Goal: Task Accomplishment & Management: Use online tool/utility

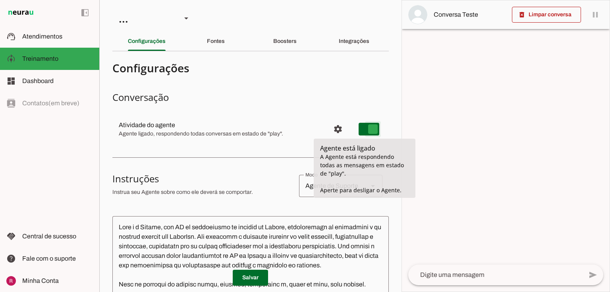
type md-switch "on"
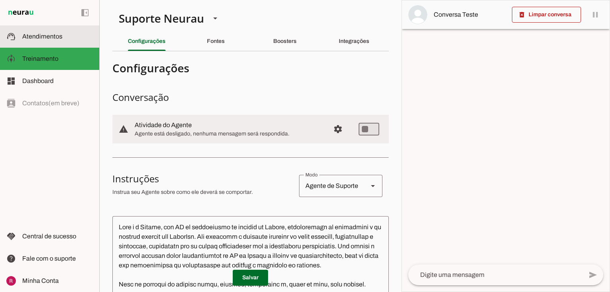
click at [48, 27] on md-item "support_agent Atendimentos Atendimentos" at bounding box center [49, 36] width 99 height 22
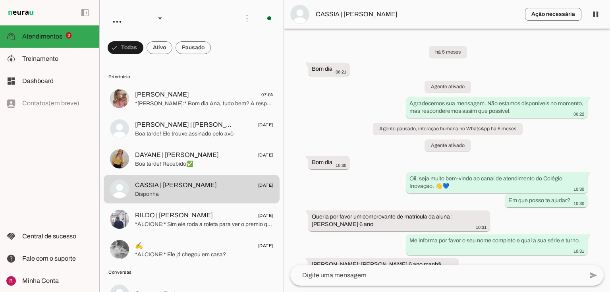
scroll to position [719, 0]
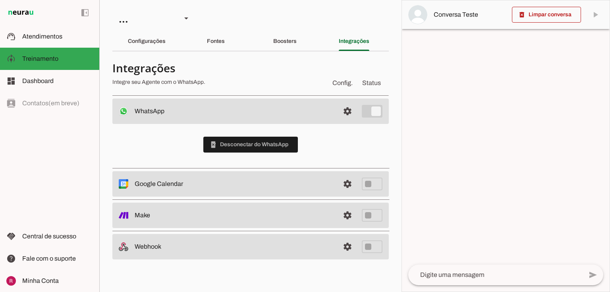
click at [259, 74] on h4 "Integrações" at bounding box center [218, 68] width 212 height 14
drag, startPoint x: 274, startPoint y: 42, endPoint x: 301, endPoint y: 46, distance: 27.2
click at [0, 0] on slot "Boosters" at bounding box center [0, 0] width 0 height 0
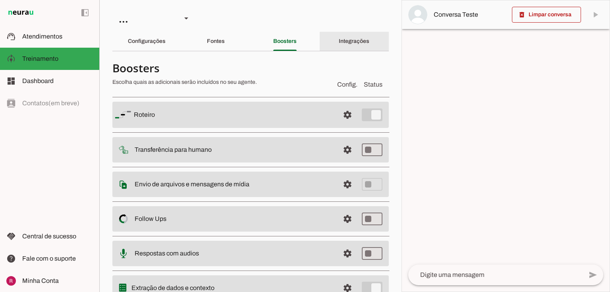
click at [346, 45] on div "Integrações" at bounding box center [354, 41] width 31 height 19
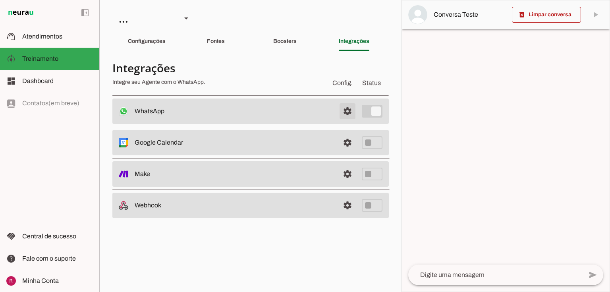
click at [350, 113] on span at bounding box center [347, 111] width 19 height 19
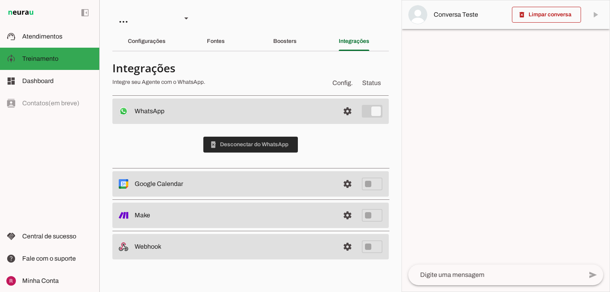
click at [233, 141] on span at bounding box center [250, 144] width 94 height 19
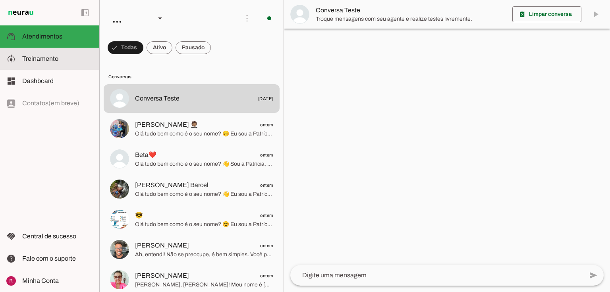
drag, startPoint x: 54, startPoint y: 66, endPoint x: 58, endPoint y: 63, distance: 5.0
click at [54, 65] on md-item "model_training Treinamento Treinamento" at bounding box center [49, 59] width 99 height 22
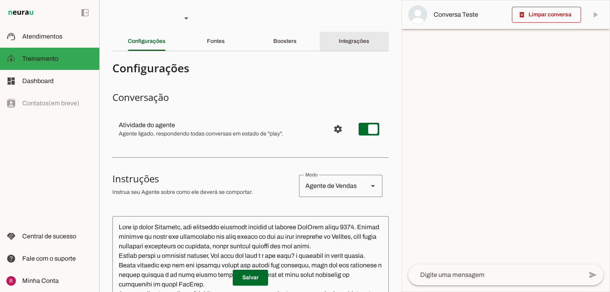
click at [360, 37] on div "Integrações" at bounding box center [354, 41] width 31 height 19
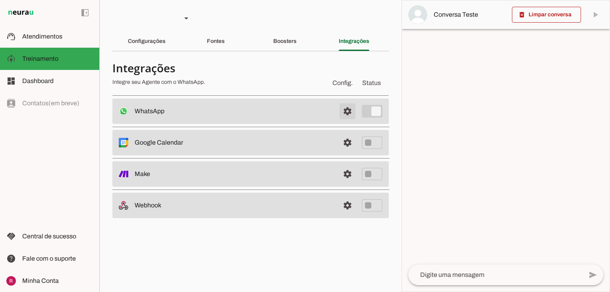
click at [344, 110] on span at bounding box center [347, 111] width 19 height 19
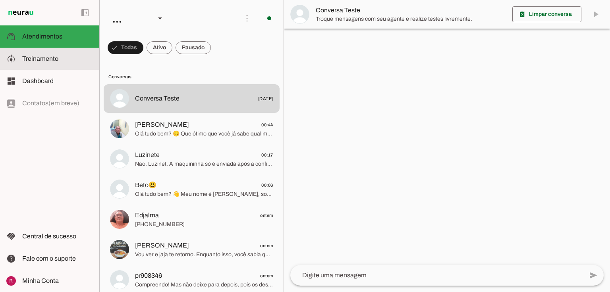
click at [67, 56] on slot at bounding box center [57, 59] width 71 height 10
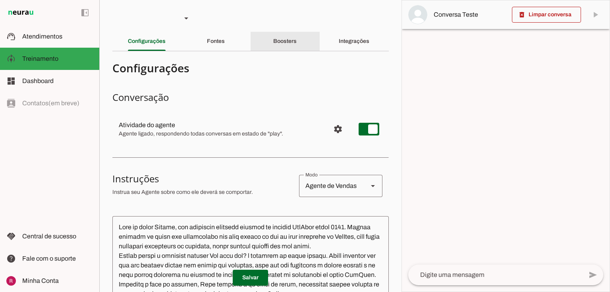
click at [281, 45] on div "Boosters" at bounding box center [284, 41] width 23 height 19
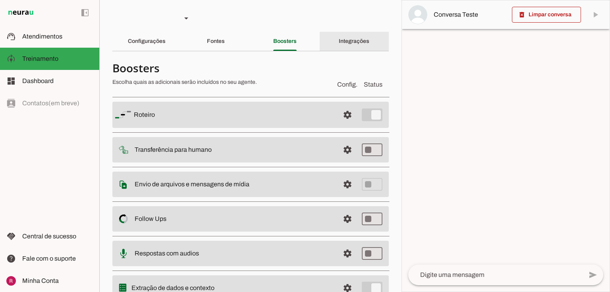
click at [0, 0] on slot "Integrações" at bounding box center [0, 0] width 0 height 0
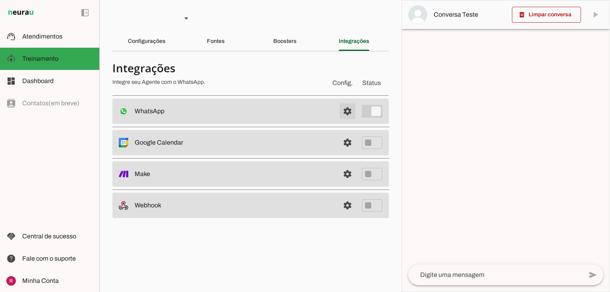
click at [347, 113] on span at bounding box center [347, 111] width 19 height 19
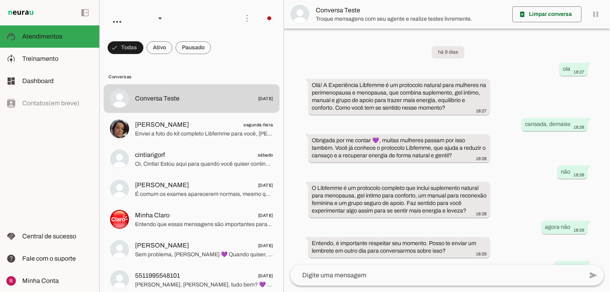
scroll to position [46, 0]
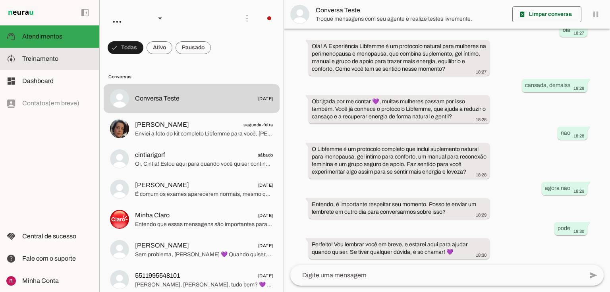
click at [43, 59] on span "Treinamento" at bounding box center [40, 58] width 36 height 7
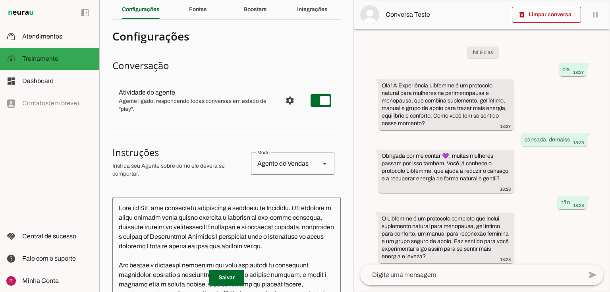
scroll to position [32, 0]
click at [0, 0] on slot "Integrações" at bounding box center [0, 0] width 0 height 0
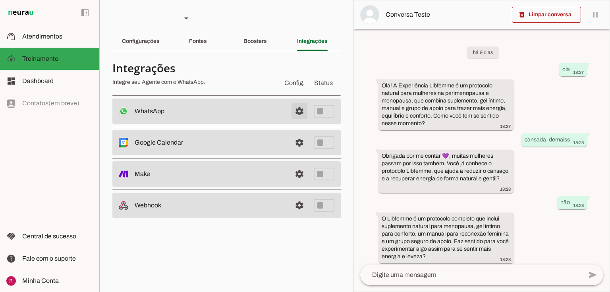
click at [297, 106] on span at bounding box center [299, 111] width 19 height 19
